Goal: Complete application form: Complete application form

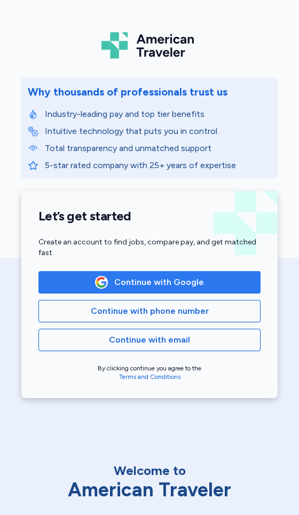
click at [213, 286] on span "Continue with Google" at bounding box center [149, 282] width 204 height 13
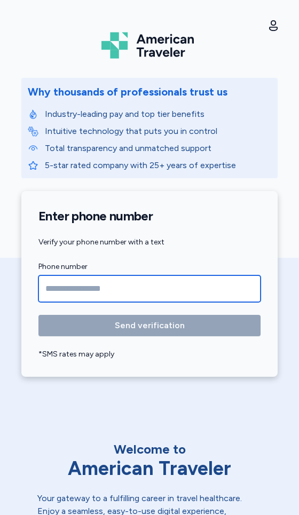
click at [52, 285] on input "Phone number" at bounding box center [149, 288] width 222 height 27
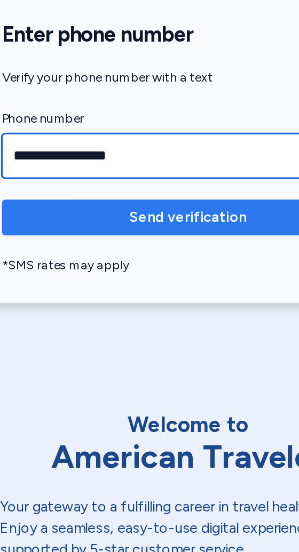
type input "**********"
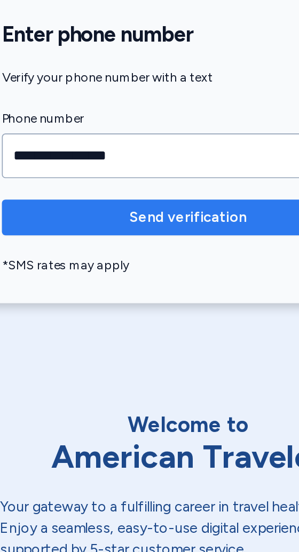
click at [79, 323] on span "Send verification" at bounding box center [149, 325] width 205 height 13
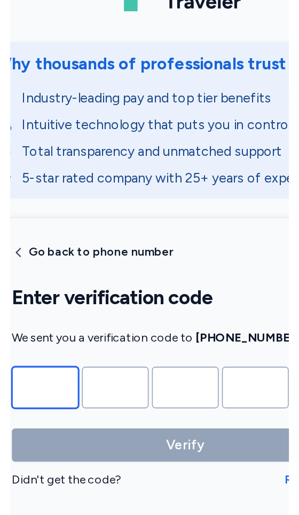
scroll to position [47, 0]
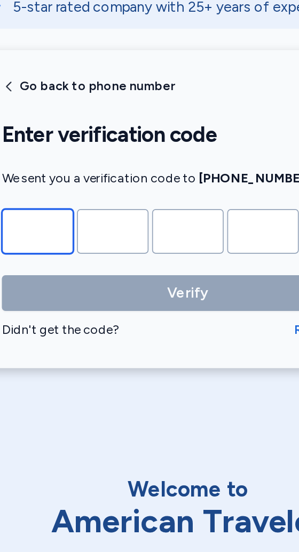
type input "*"
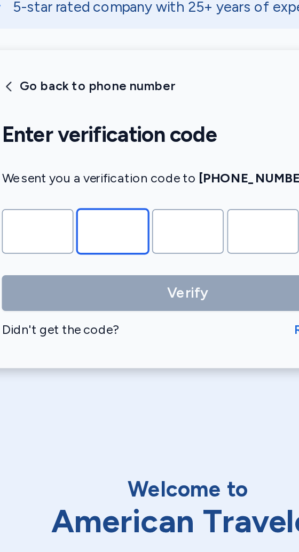
type input "*"
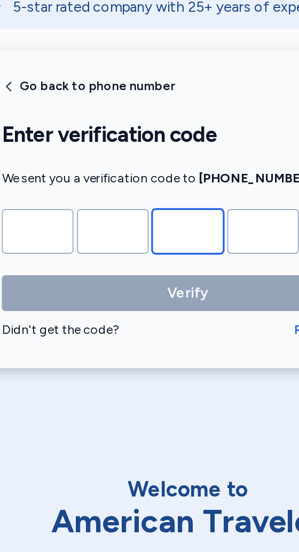
type input "*"
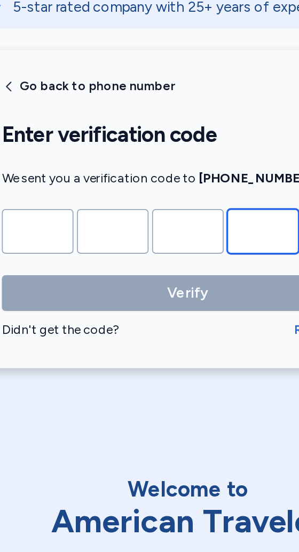
type input "*"
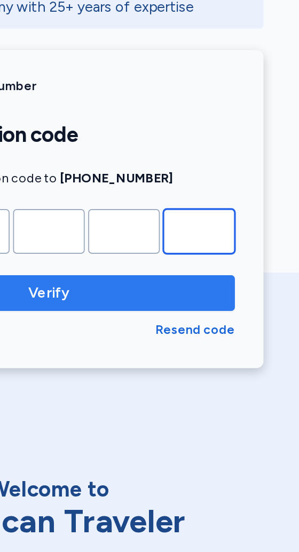
type input "*"
click at [138, 284] on span "Verify" at bounding box center [149, 288] width 25 height 13
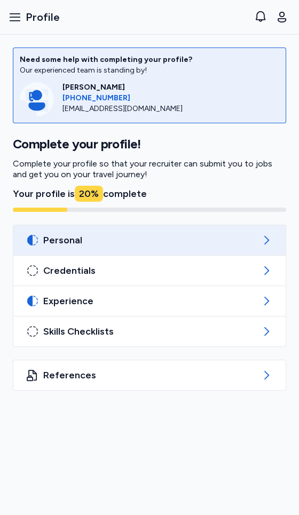
click at [274, 243] on div "Personal" at bounding box center [149, 240] width 272 height 30
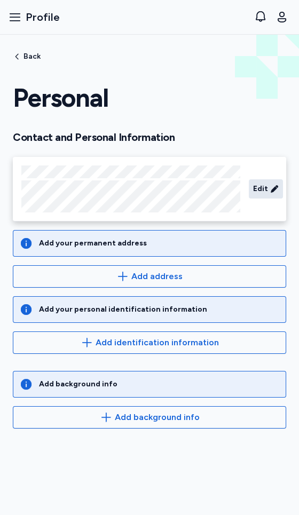
click at [273, 189] on icon at bounding box center [273, 188] width 7 height 7
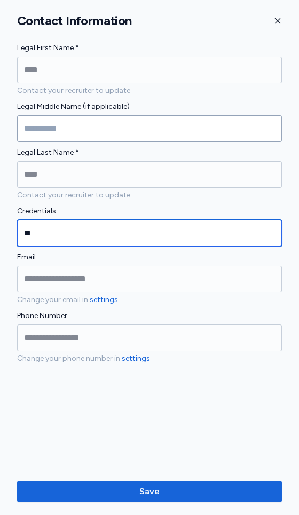
click at [41, 228] on input "**" at bounding box center [149, 233] width 265 height 27
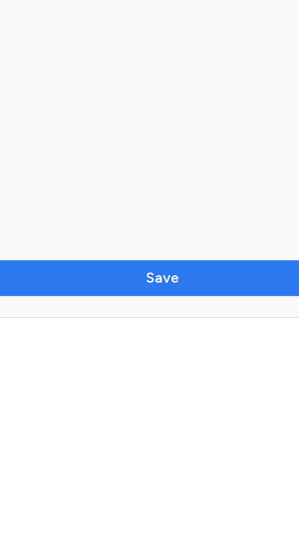
type input "**"
click at [105, 514] on span "Save" at bounding box center [150, 528] width 248 height 13
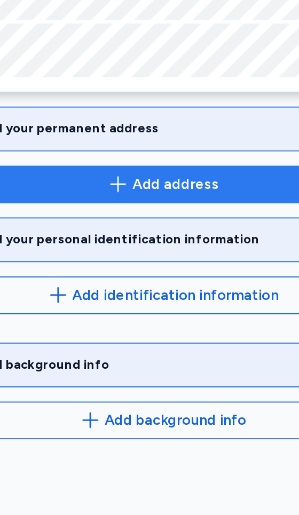
click at [103, 265] on button "Add address" at bounding box center [149, 276] width 273 height 22
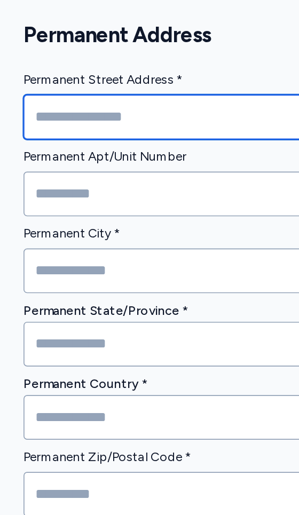
click at [29, 73] on input "Permanent Street Address *" at bounding box center [149, 70] width 265 height 27
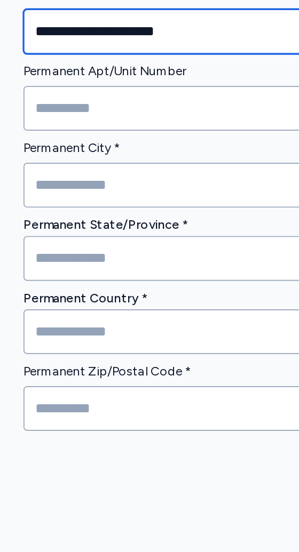
type input "**********"
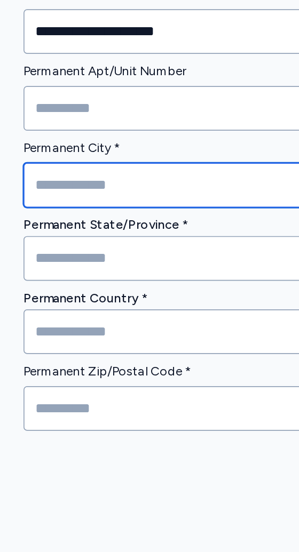
click at [29, 173] on input "Permanent City *" at bounding box center [149, 161] width 265 height 27
type input "**********"
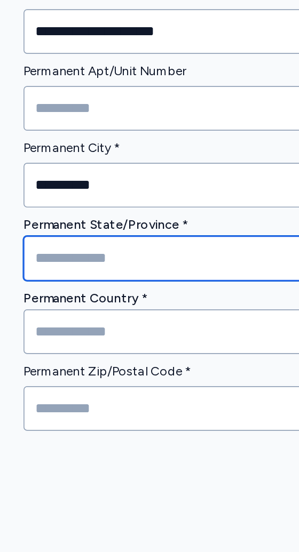
click at [35, 203] on input at bounding box center [149, 205] width 265 height 27
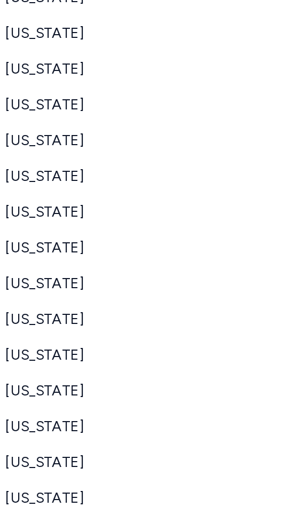
scroll to position [266, 0]
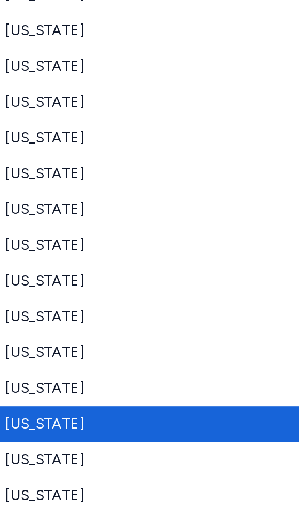
click at [14, 301] on span "[US_STATE]" at bounding box center [142, 304] width 273 height 13
type input "**********"
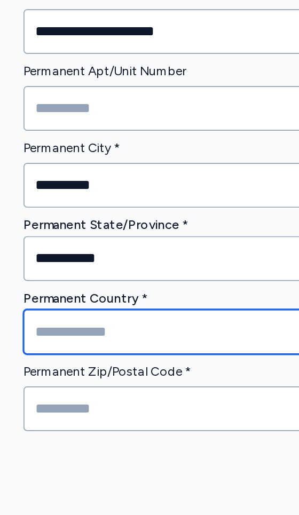
click at [32, 243] on input at bounding box center [149, 249] width 265 height 27
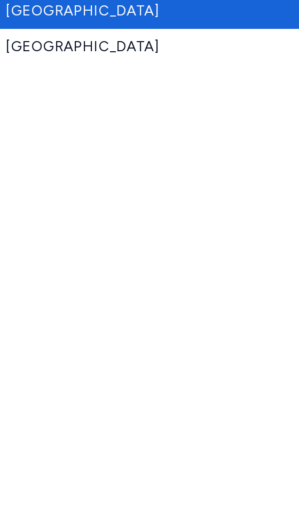
click at [20, 55] on span "[GEOGRAPHIC_DATA]" at bounding box center [142, 57] width 273 height 13
type input "**********"
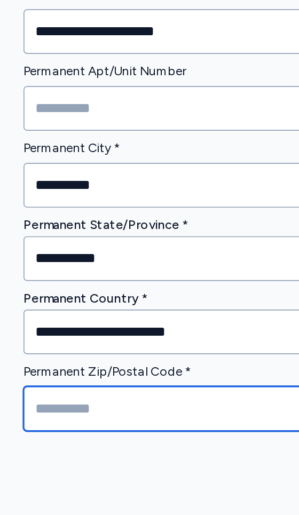
click at [28, 292] on input "Permanent Zip/Postal Code *" at bounding box center [149, 295] width 265 height 27
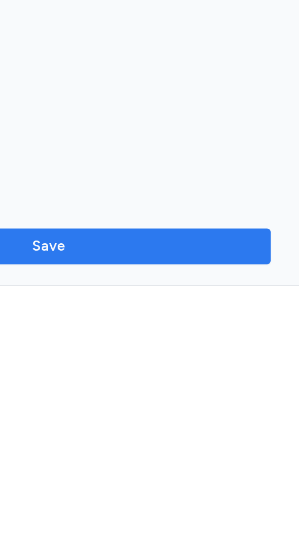
type input "*****"
click at [171, 514] on span "Save" at bounding box center [150, 528] width 248 height 13
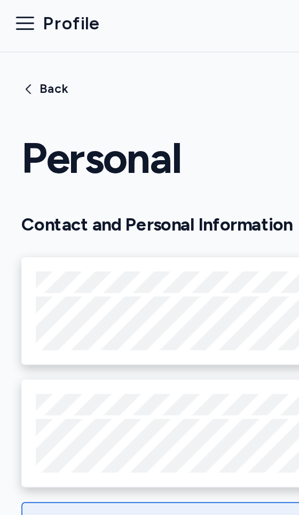
scroll to position [0, 0]
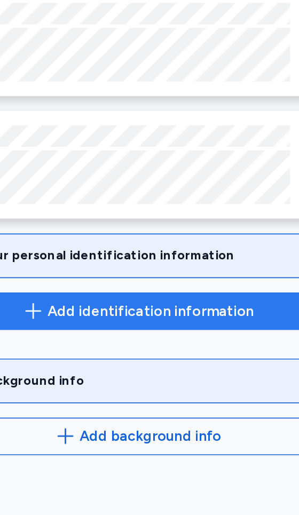
click at [187, 348] on span "Add identification information" at bounding box center [156, 349] width 123 height 13
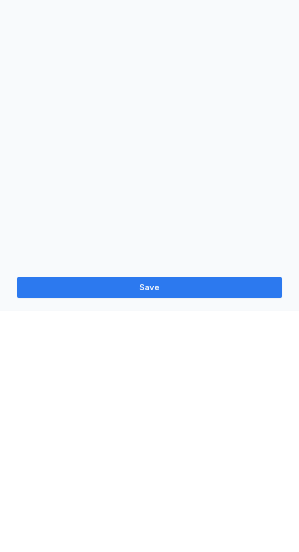
click at [89, 514] on span "Save" at bounding box center [150, 528] width 248 height 13
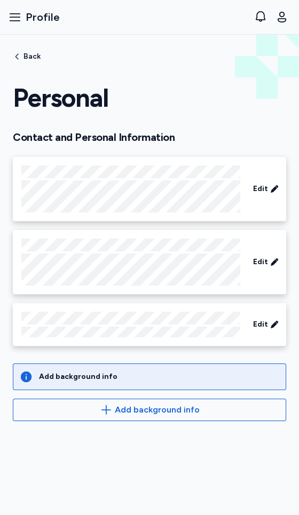
click at [48, 374] on div "Add background info" at bounding box center [78, 376] width 78 height 11
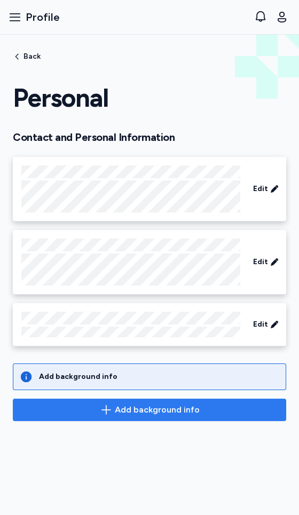
click at [55, 412] on span "Add background info" at bounding box center [149, 409] width 255 height 13
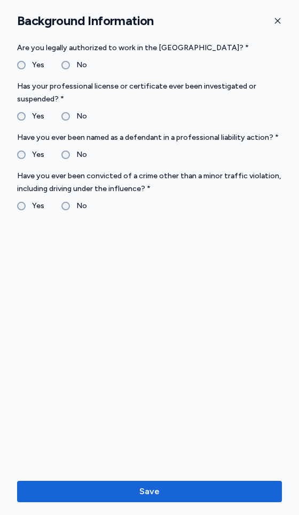
click at [70, 110] on label "No" at bounding box center [78, 116] width 17 height 13
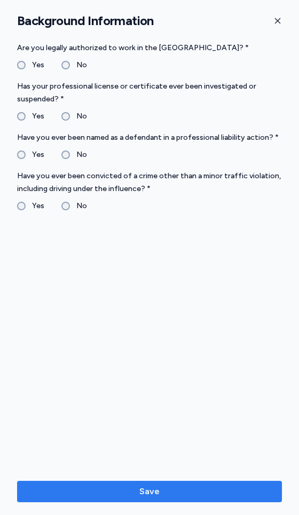
click at [91, 493] on span "Save" at bounding box center [150, 491] width 248 height 13
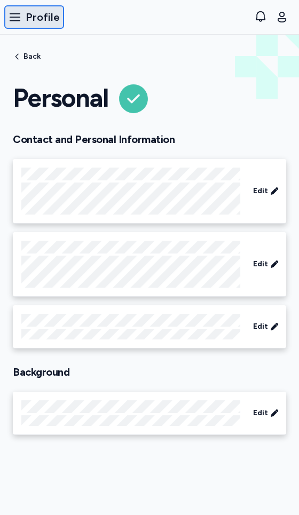
click at [15, 15] on icon "button" at bounding box center [15, 17] width 13 height 13
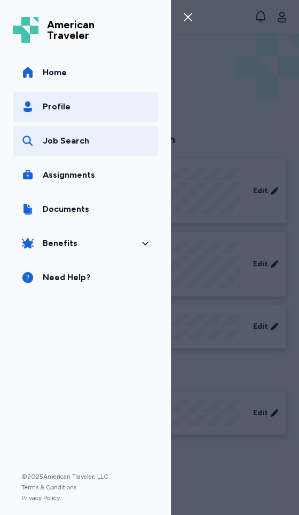
click at [43, 150] on icon at bounding box center [43, 150] width 2 height 2
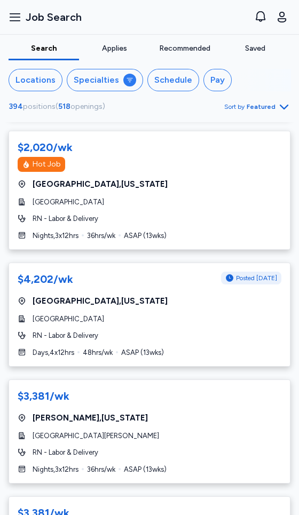
scroll to position [4734, 0]
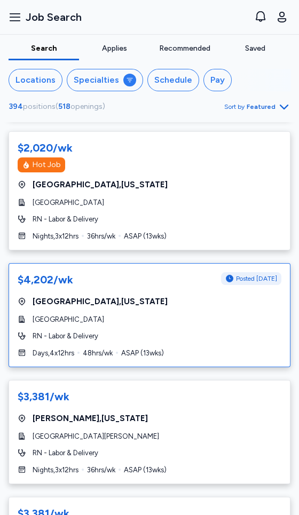
click at [46, 331] on span "RN - Labor & Delivery" at bounding box center [66, 336] width 66 height 11
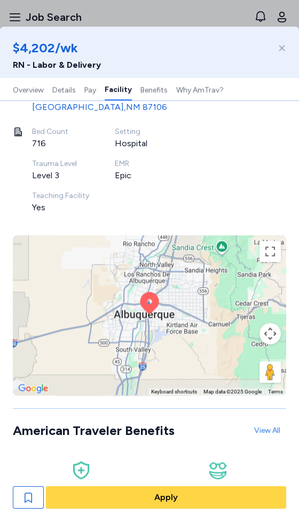
scroll to position [1337, 0]
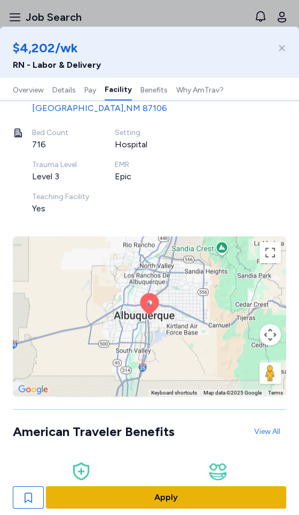
click at [209, 502] on span "Apply" at bounding box center [165, 497] width 223 height 13
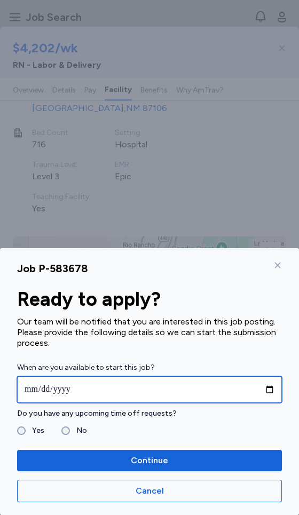
click at [41, 382] on input "date" at bounding box center [149, 389] width 265 height 27
type input "**********"
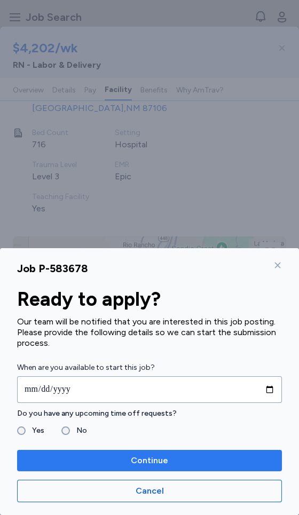
click at [65, 459] on span "Continue" at bounding box center [150, 460] width 248 height 13
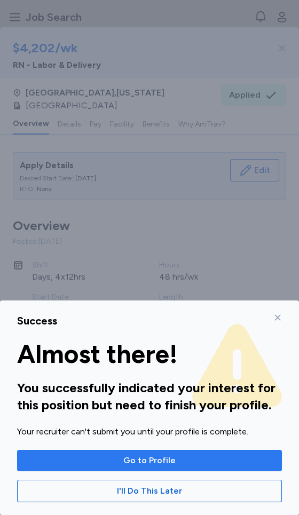
click at [45, 459] on span "Go to Profile" at bounding box center [150, 460] width 248 height 13
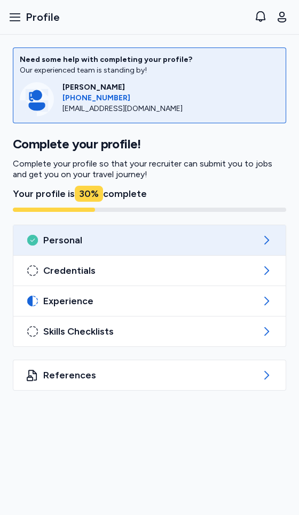
click at [276, 237] on div "Personal" at bounding box center [149, 240] width 272 height 30
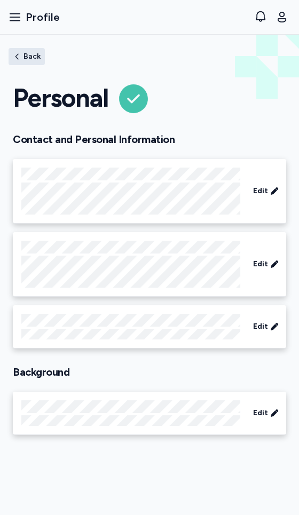
click at [17, 53] on icon "button" at bounding box center [17, 56] width 9 height 9
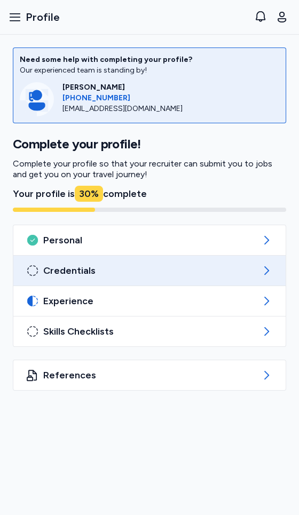
click at [272, 276] on icon at bounding box center [266, 270] width 13 height 13
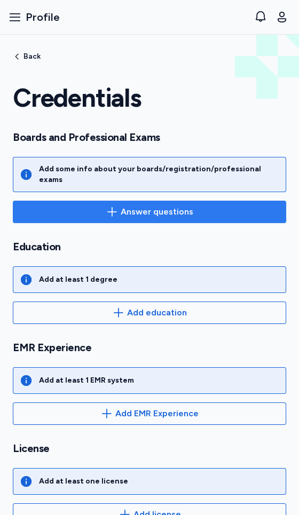
click at [72, 205] on span "Answer questions" at bounding box center [149, 211] width 255 height 13
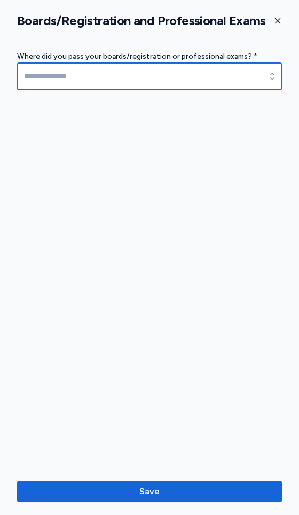
click at [48, 74] on input at bounding box center [149, 76] width 265 height 27
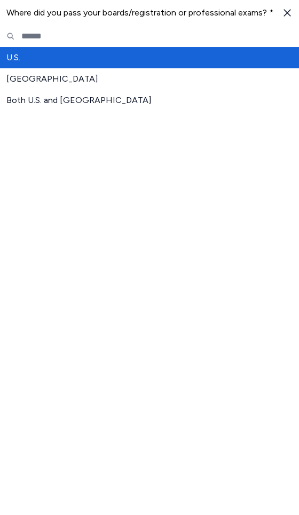
click at [7, 57] on span "U.S." at bounding box center [142, 57] width 273 height 13
type input "****"
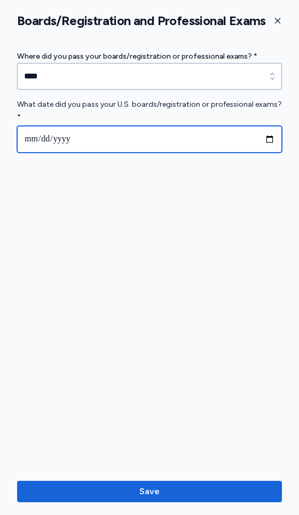
click at [30, 126] on input "date" at bounding box center [149, 139] width 265 height 27
type input "**********"
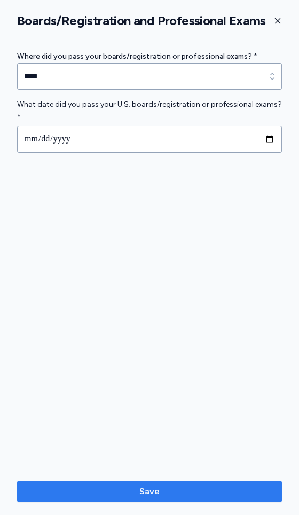
click at [214, 496] on span "Save" at bounding box center [150, 491] width 248 height 13
